Goal: Task Accomplishment & Management: Complete application form

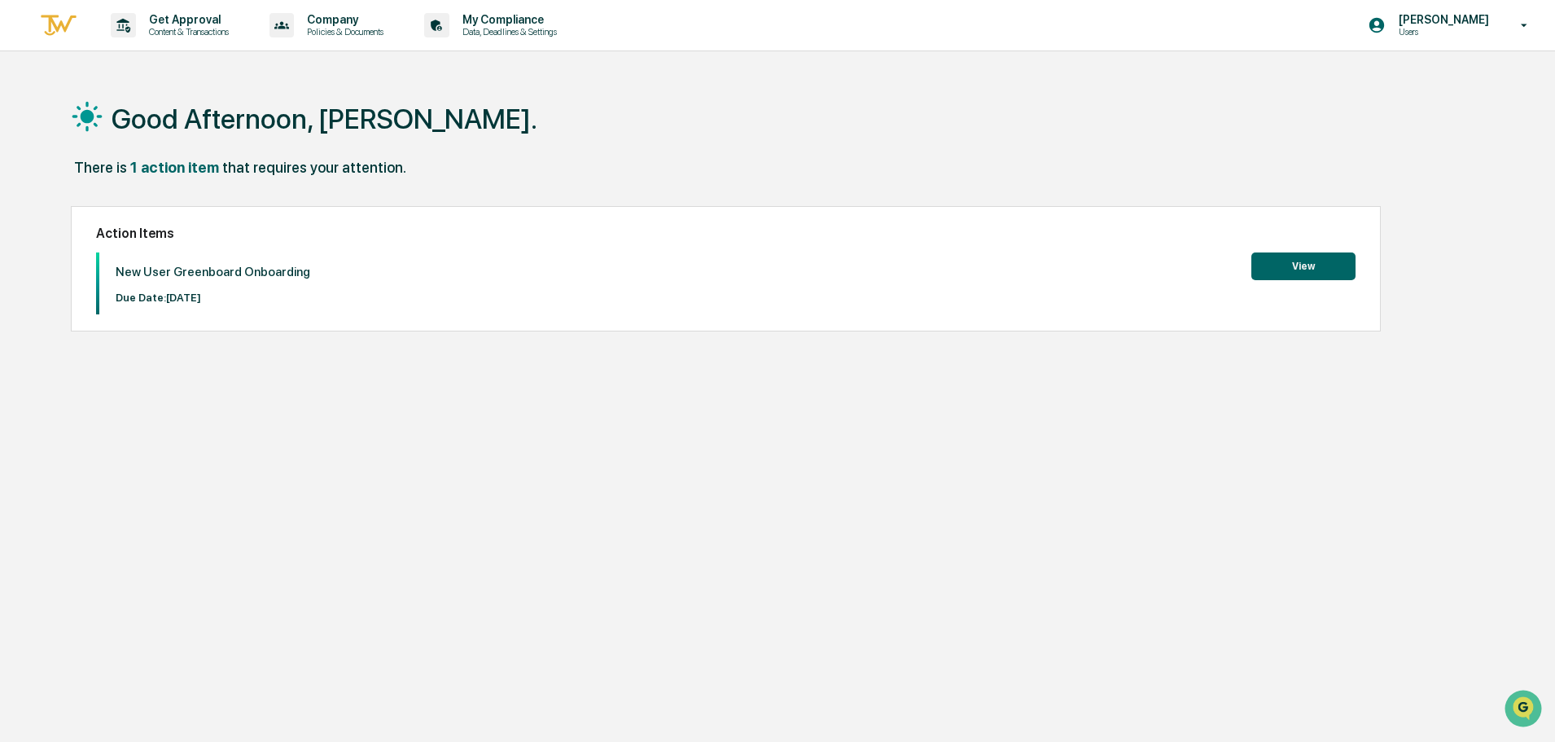
click at [1273, 274] on button "View" at bounding box center [1303, 266] width 104 height 28
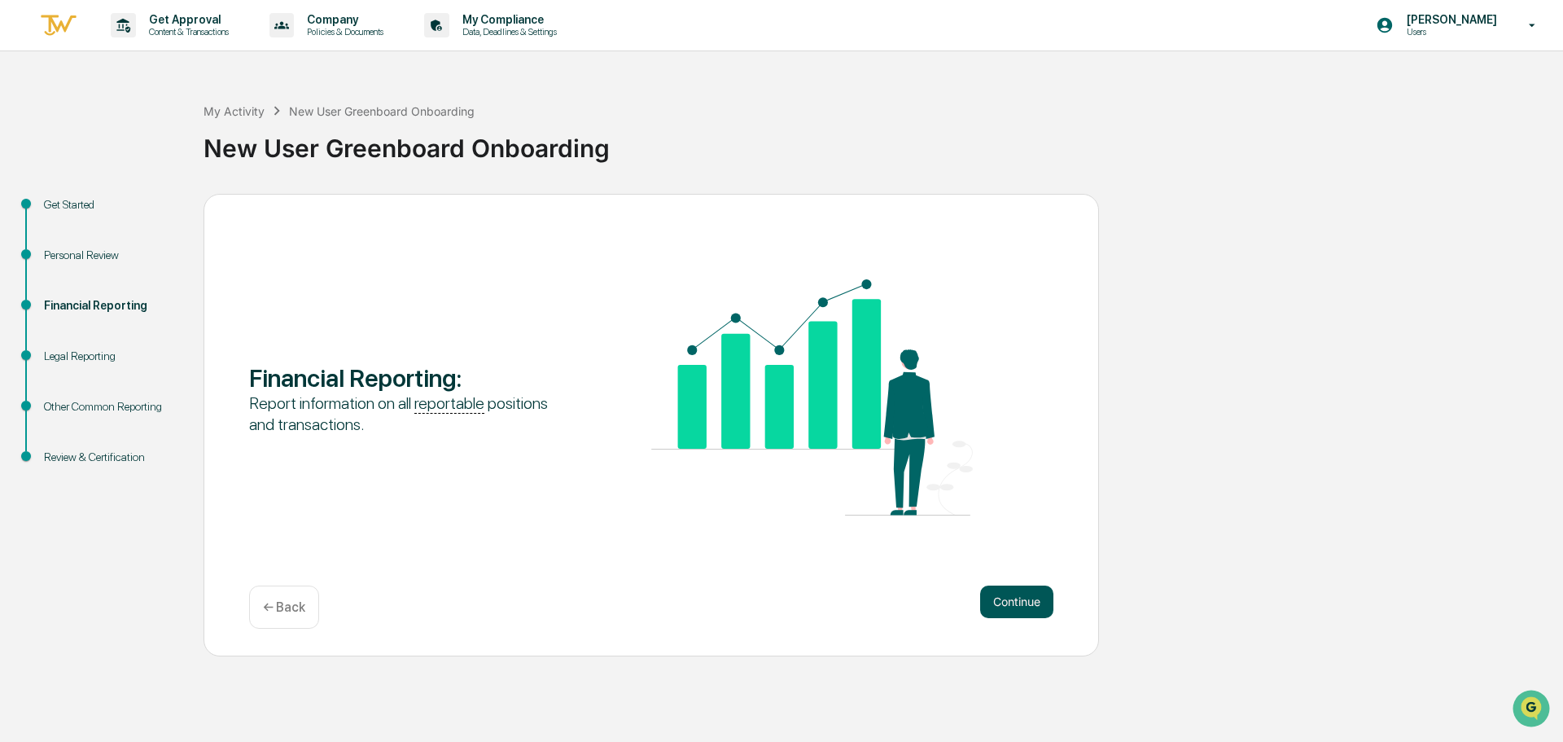
click at [992, 598] on button "Continue" at bounding box center [1016, 601] width 73 height 33
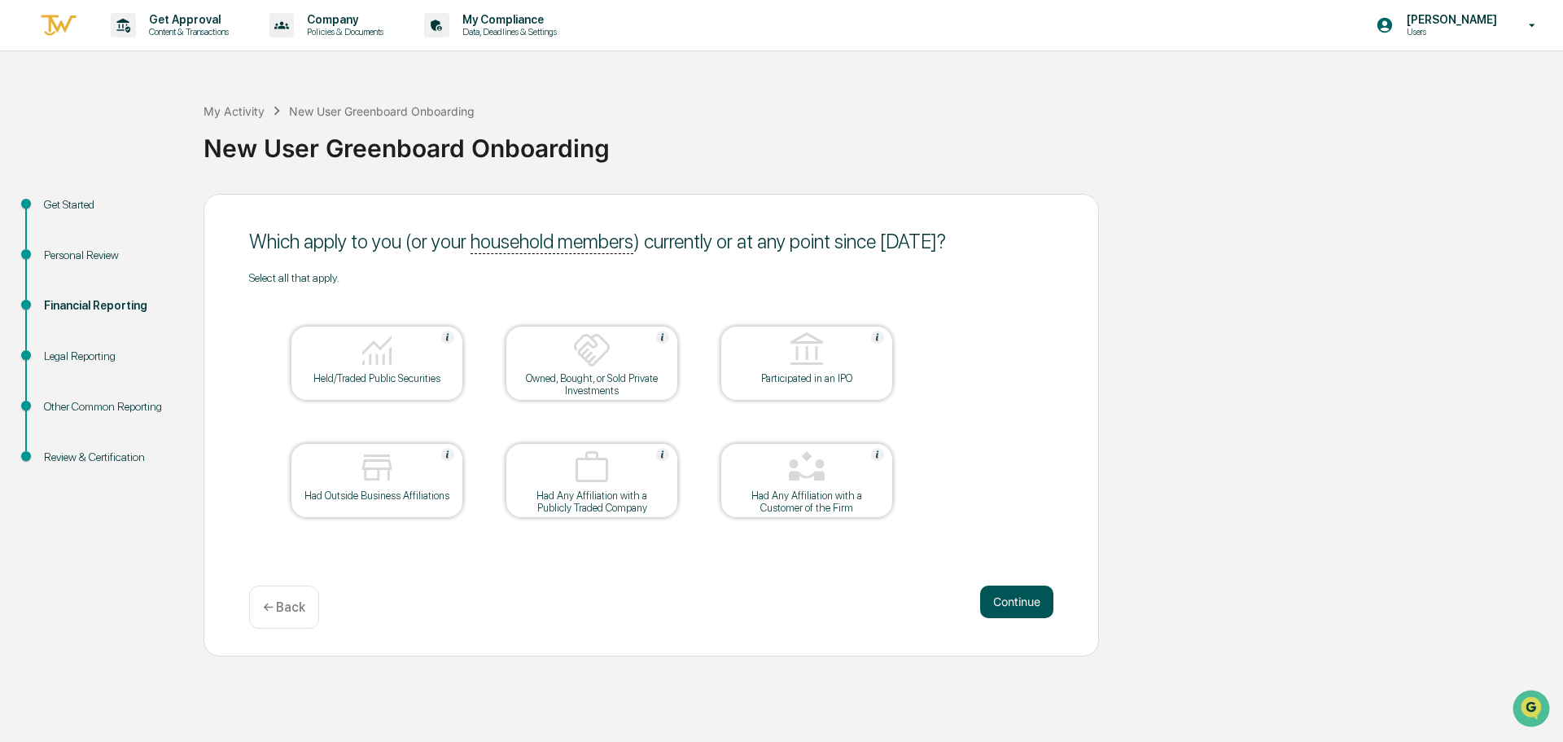
click at [1014, 595] on button "Continue" at bounding box center [1016, 601] width 73 height 33
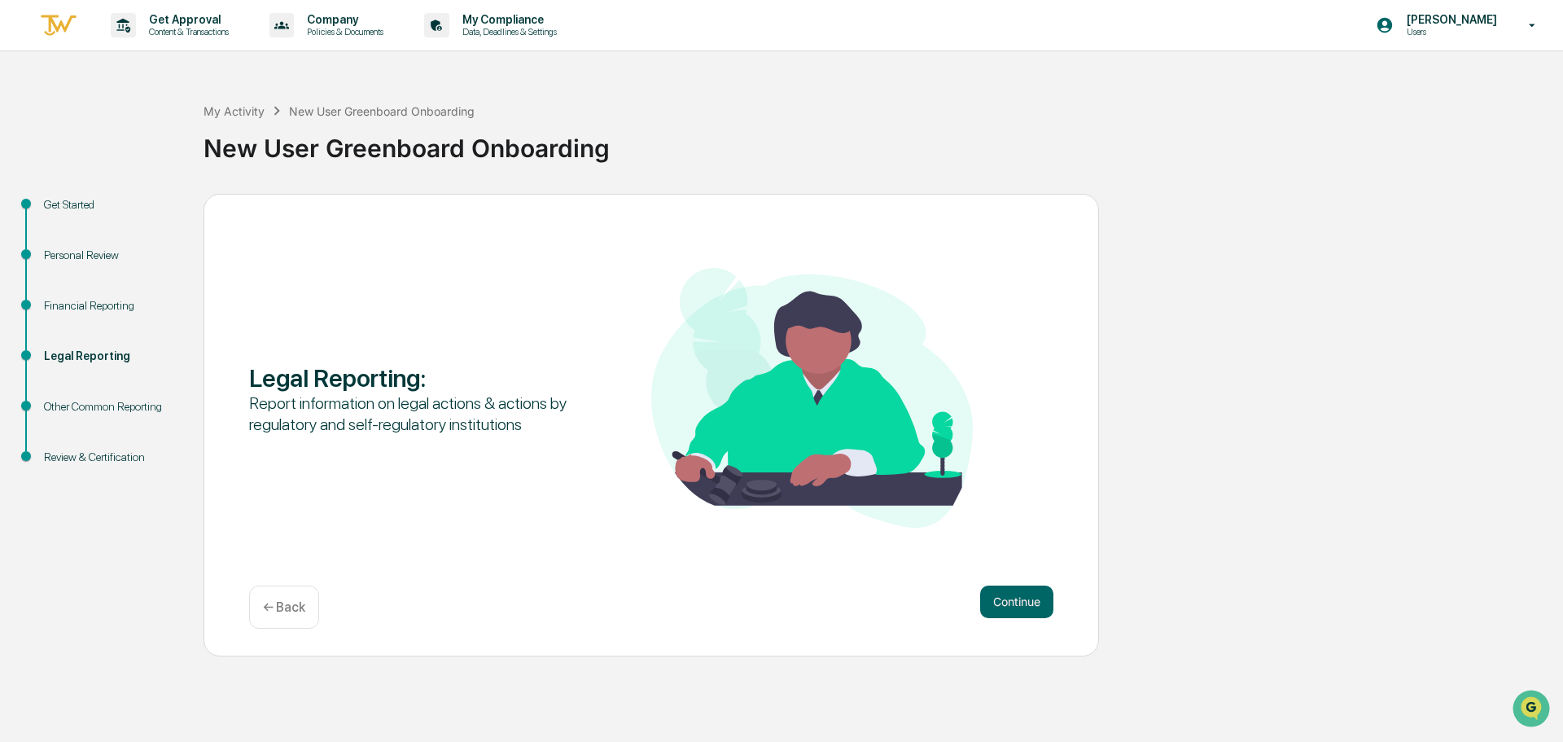
click at [1014, 595] on button "Continue" at bounding box center [1016, 601] width 73 height 33
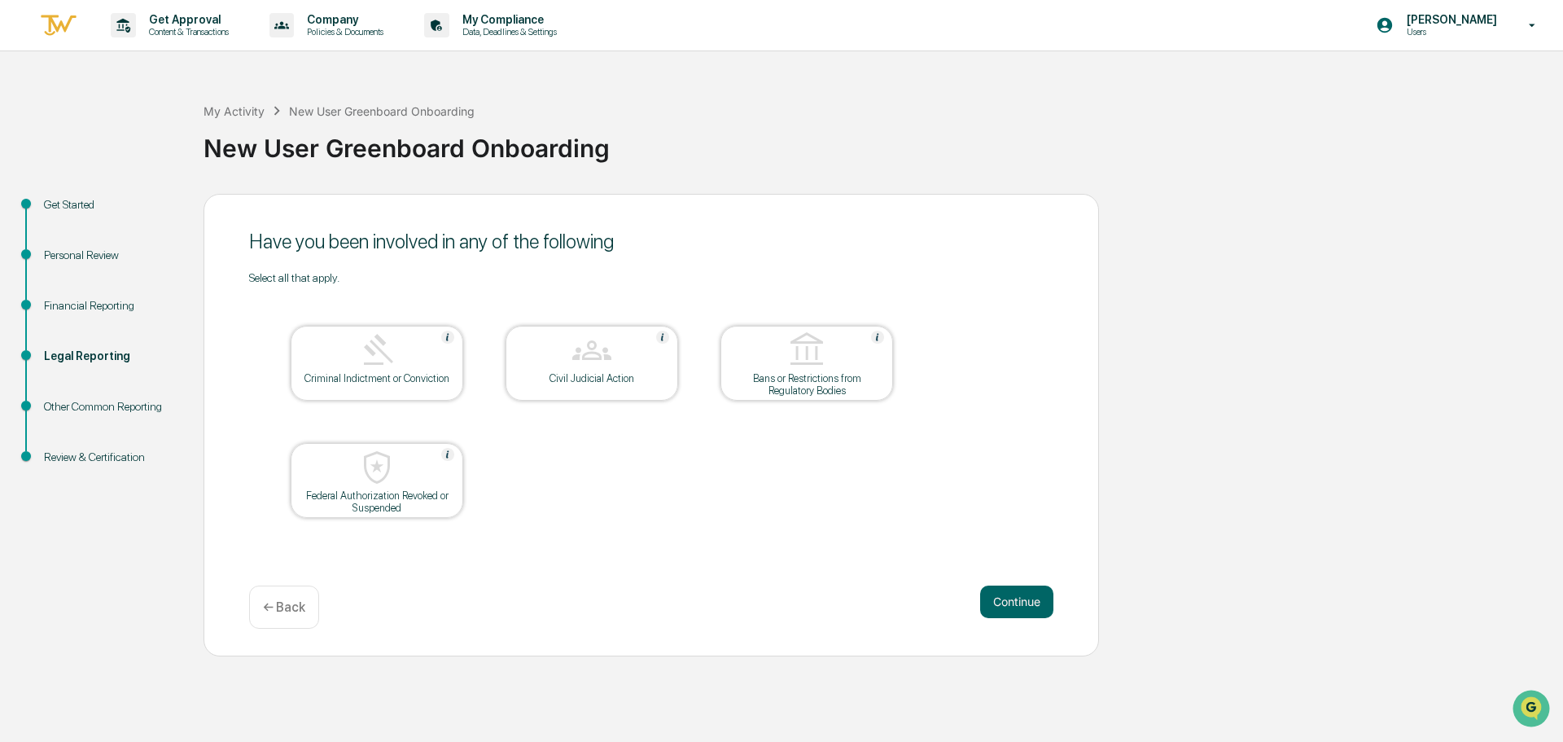
click at [1014, 595] on button "Continue" at bounding box center [1016, 601] width 73 height 33
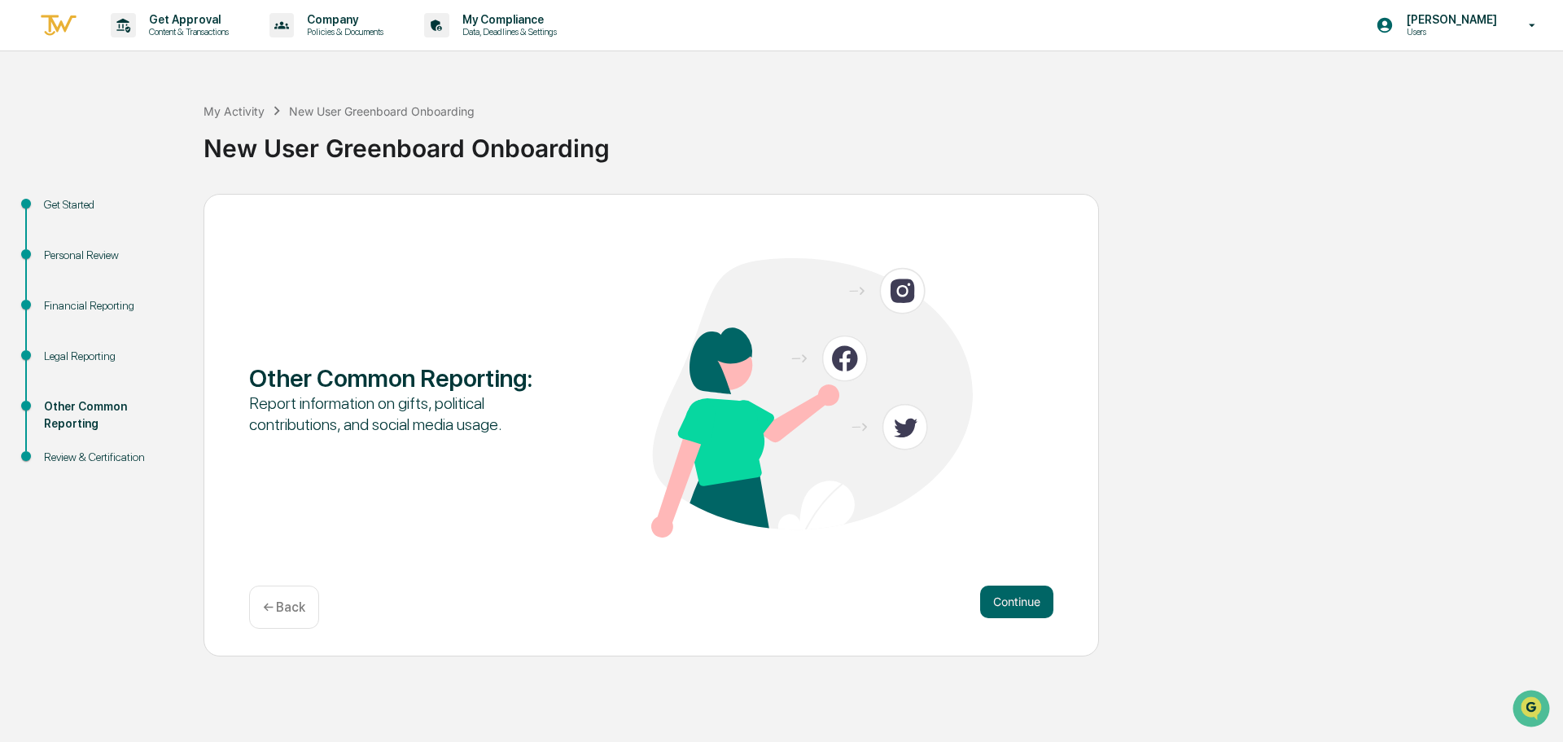
click at [1014, 595] on button "Continue" at bounding box center [1016, 601] width 73 height 33
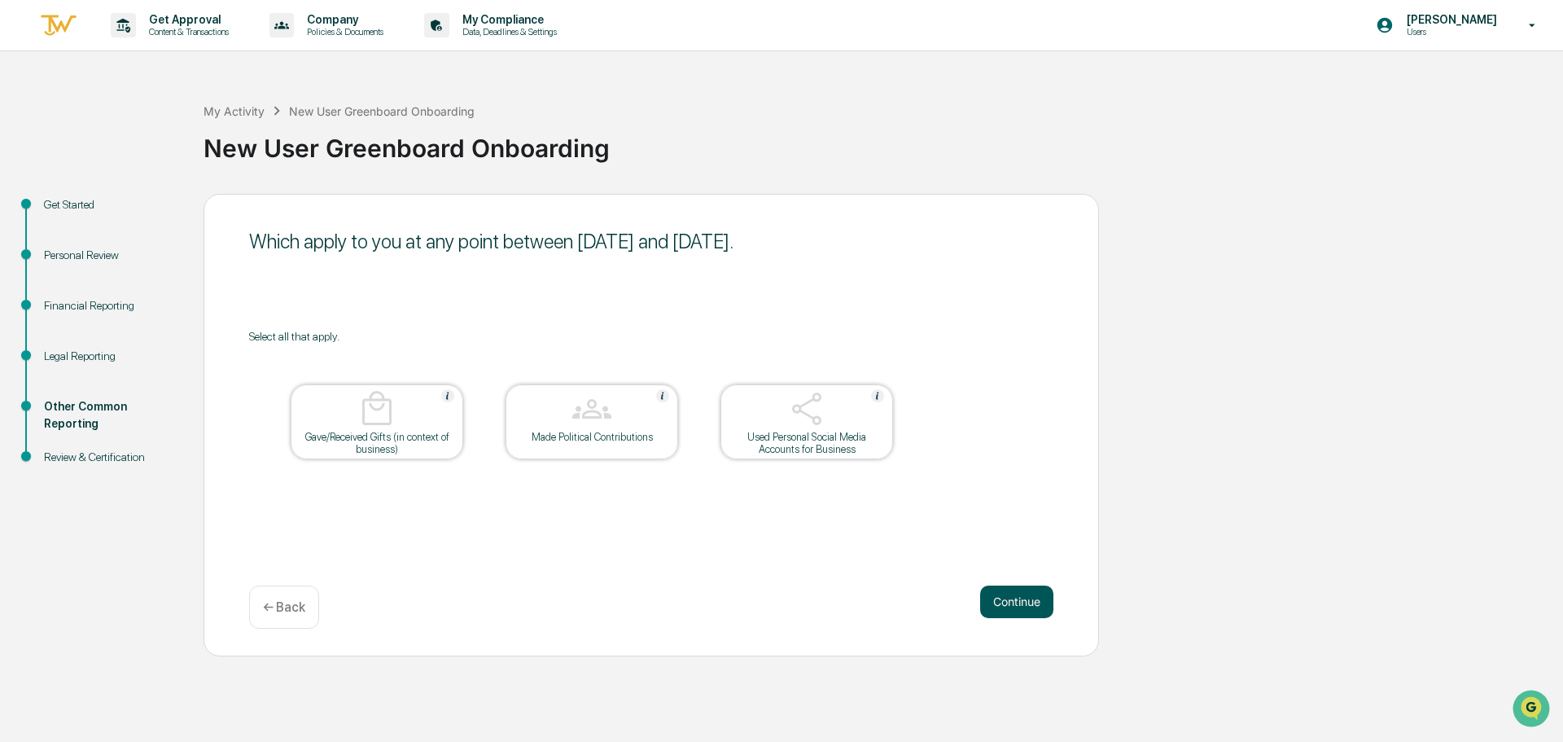
click at [1002, 597] on button "Continue" at bounding box center [1016, 601] width 73 height 33
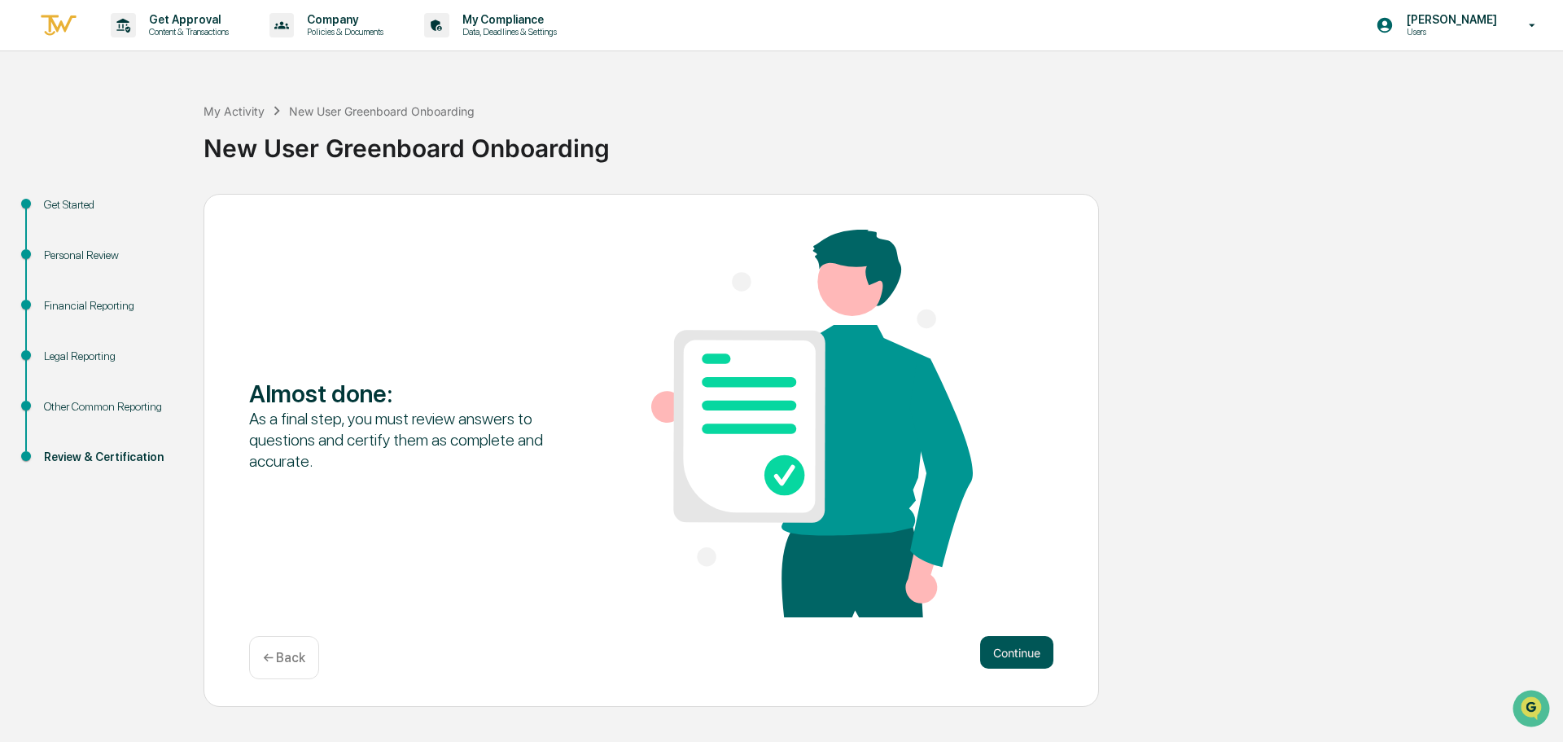
click at [997, 639] on button "Continue" at bounding box center [1016, 652] width 73 height 33
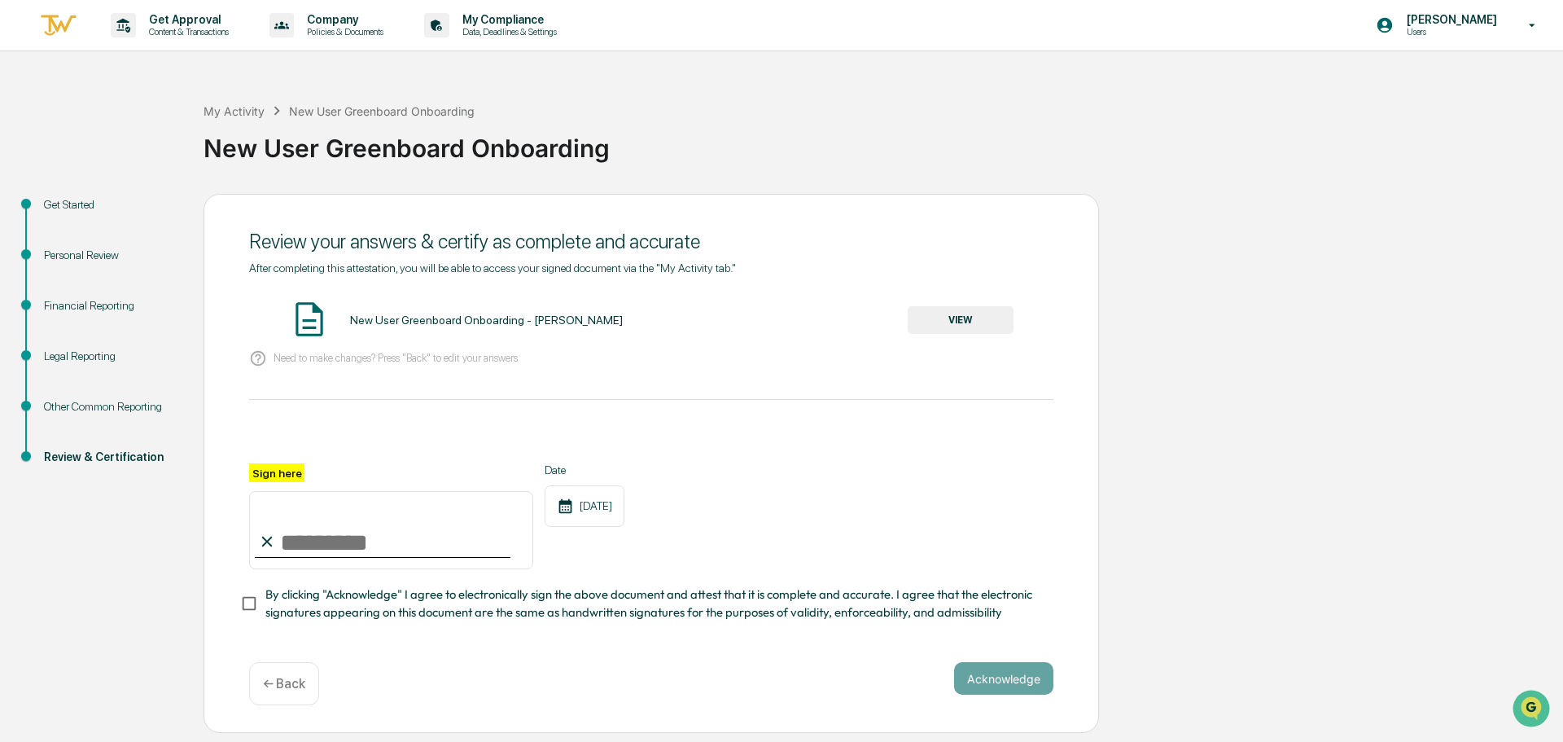
click at [309, 531] on input "Sign here" at bounding box center [391, 530] width 284 height 78
type input "**********"
click at [1004, 684] on button "Acknowledge" at bounding box center [1003, 678] width 99 height 33
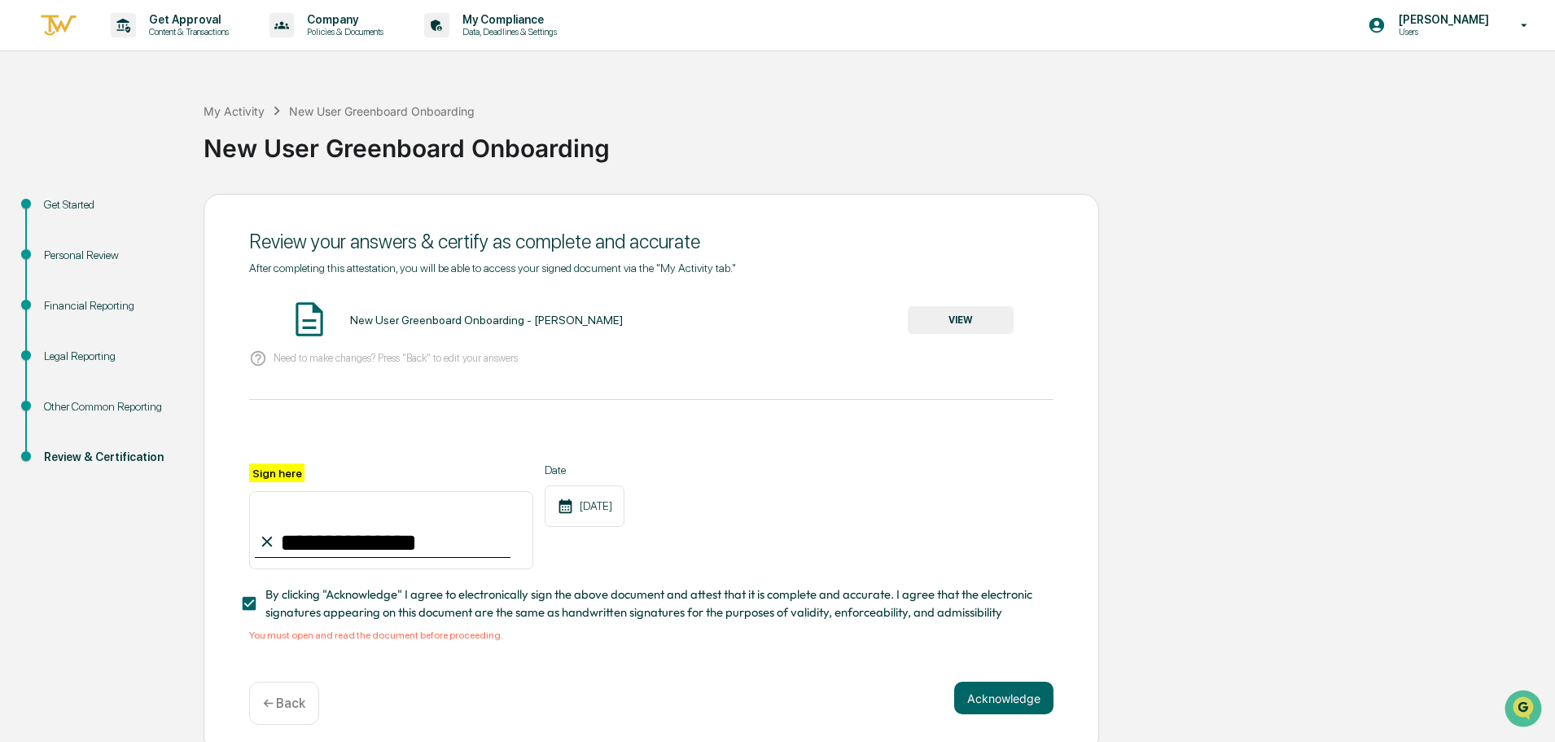
click at [932, 325] on button "VIEW" at bounding box center [961, 320] width 106 height 28
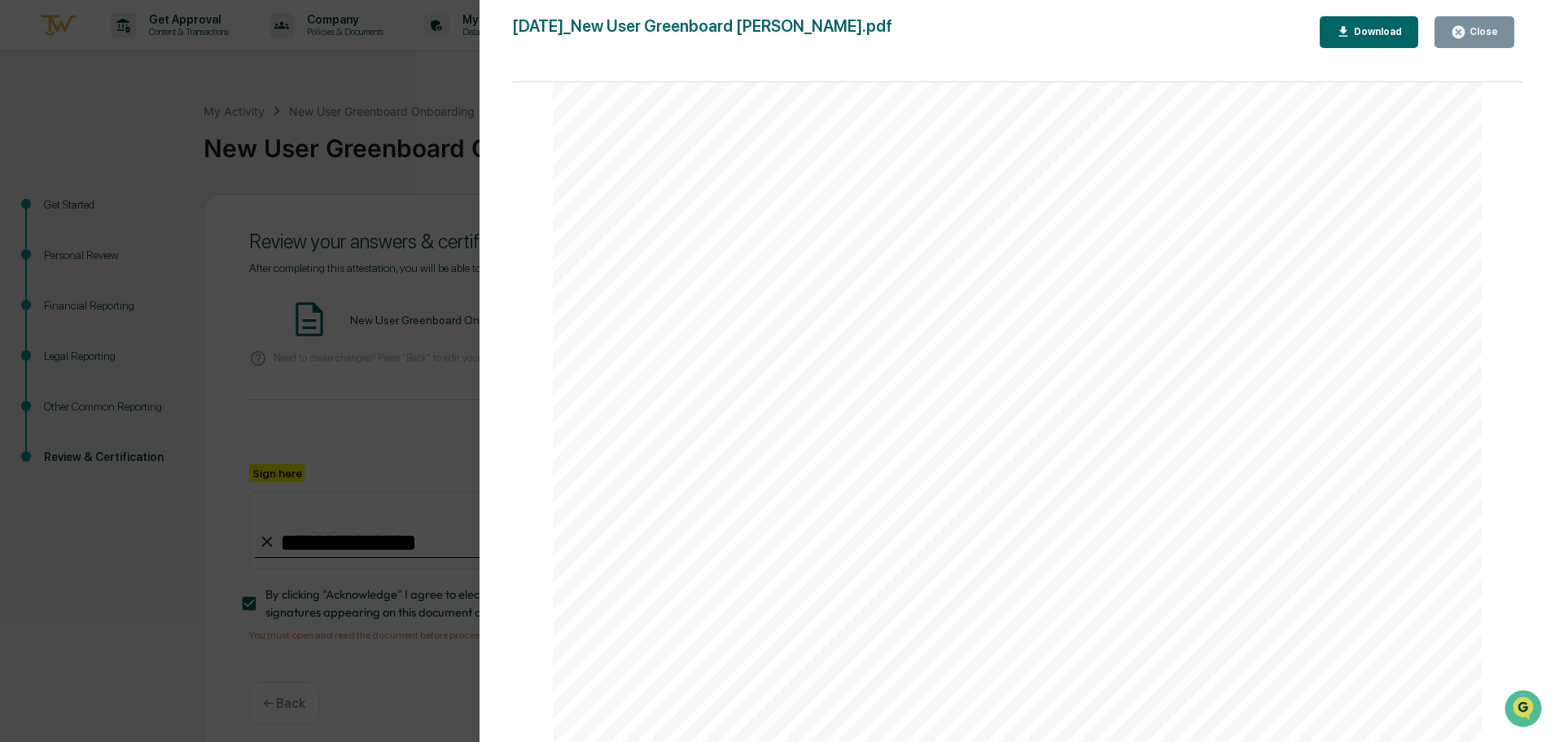
scroll to position [2117, 0]
click at [1378, 29] on div "Download" at bounding box center [1376, 31] width 51 height 11
click at [1483, 26] on div "Close" at bounding box center [1482, 31] width 32 height 11
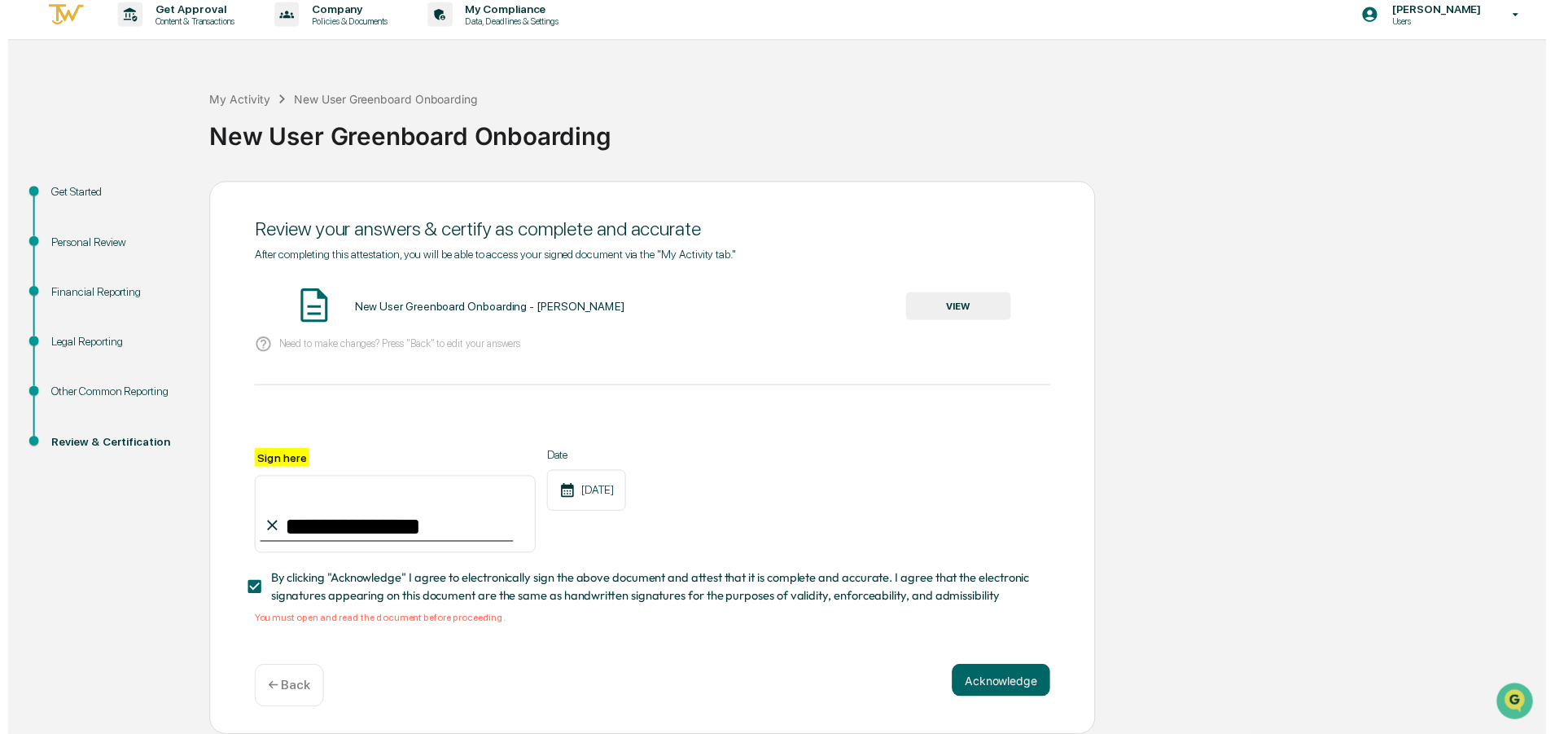
scroll to position [15, 0]
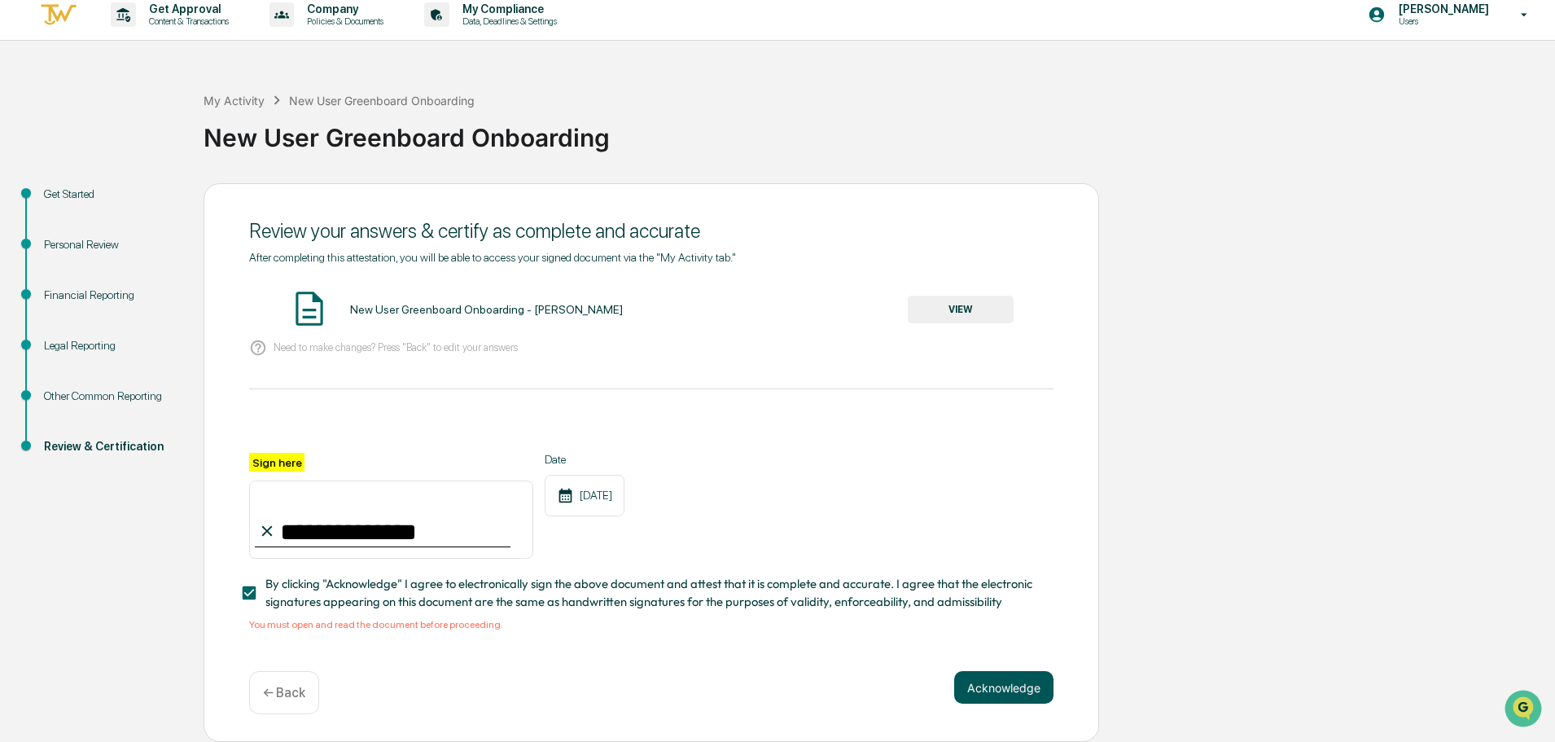
click at [993, 686] on button "Acknowledge" at bounding box center [1003, 687] width 99 height 33
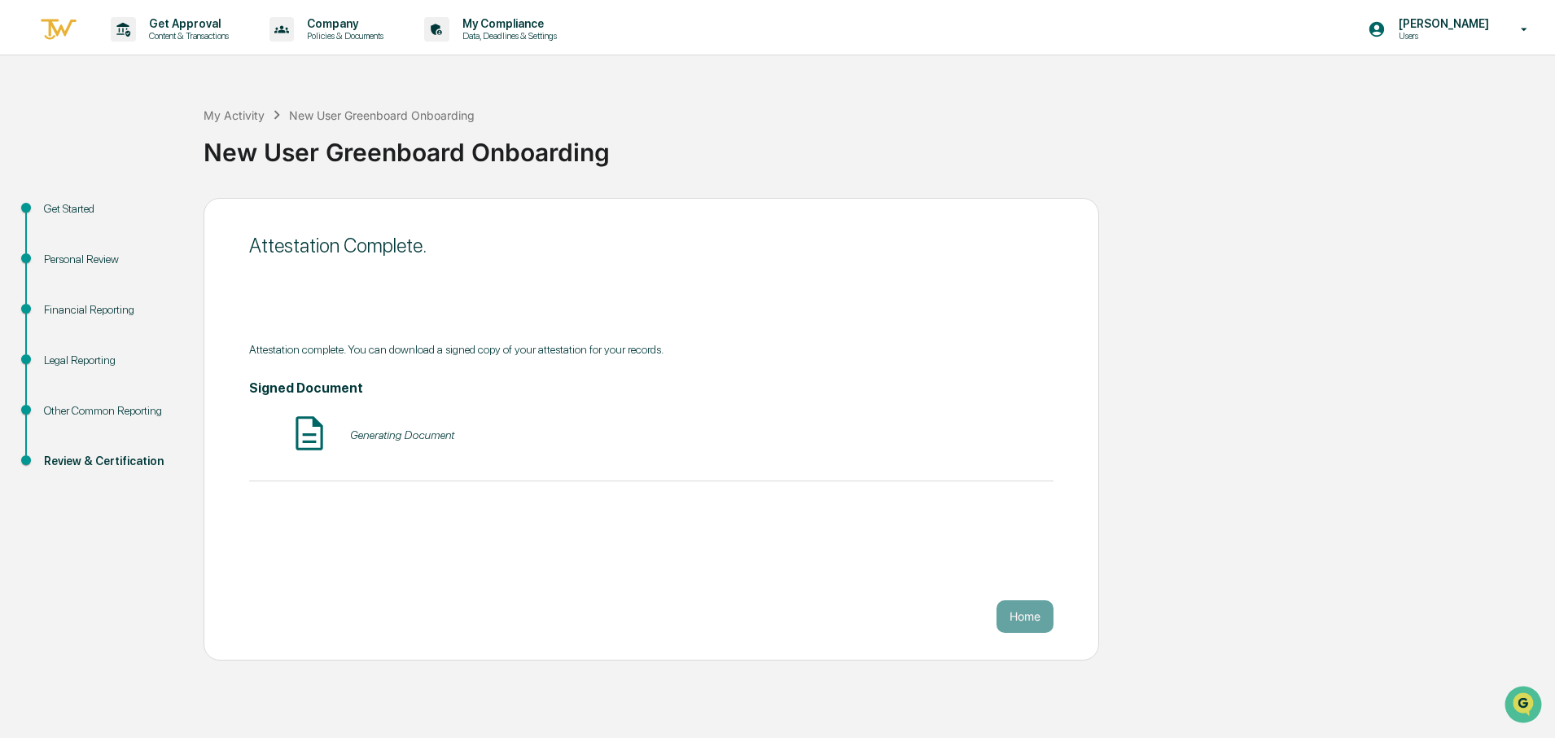
scroll to position [0, 0]
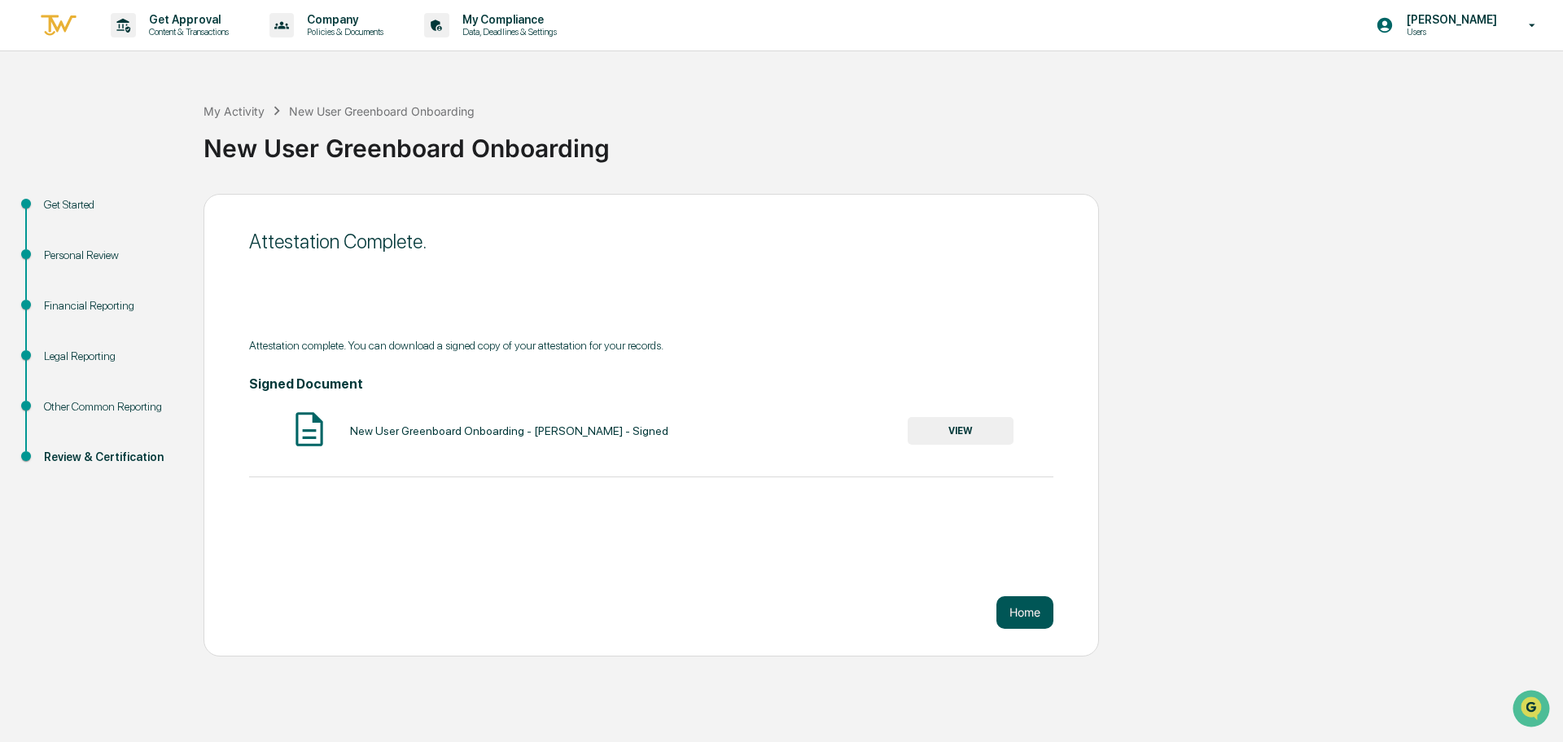
click at [1030, 614] on button "Home" at bounding box center [1025, 612] width 57 height 33
